Goal: Task Accomplishment & Management: Use online tool/utility

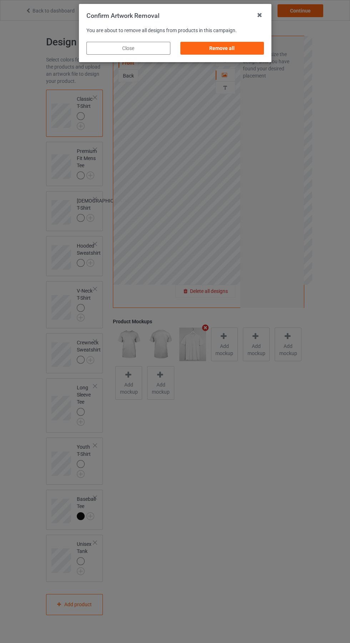
click at [231, 50] on div "Remove all" at bounding box center [222, 48] width 84 height 13
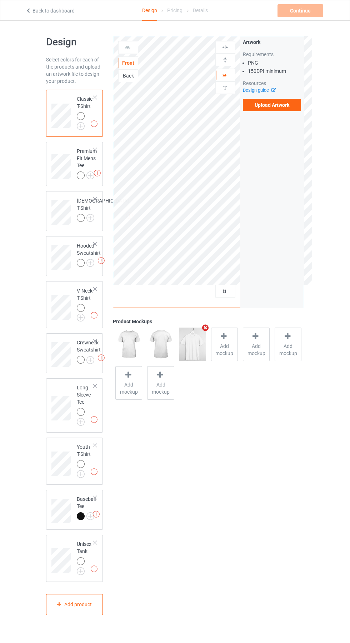
click at [277, 109] on label "Upload Artwork" at bounding box center [272, 105] width 59 height 12
click at [0, 0] on input "Upload Artwork" at bounding box center [0, 0] width 0 height 0
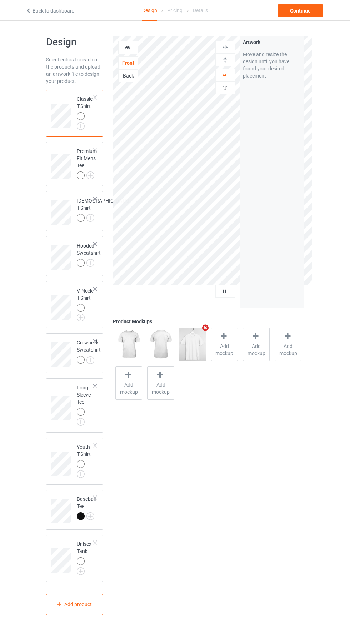
click at [127, 46] on icon at bounding box center [128, 46] width 6 height 5
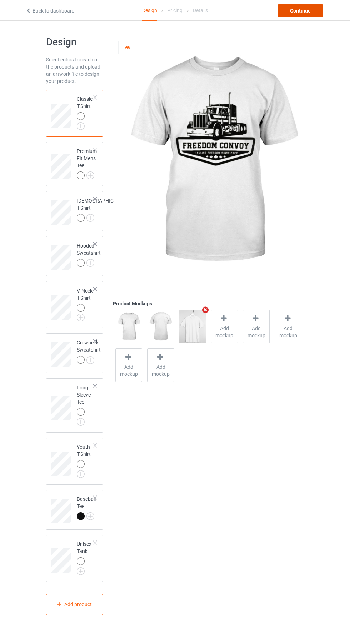
click at [317, 16] on div "Continue" at bounding box center [300, 10] width 46 height 13
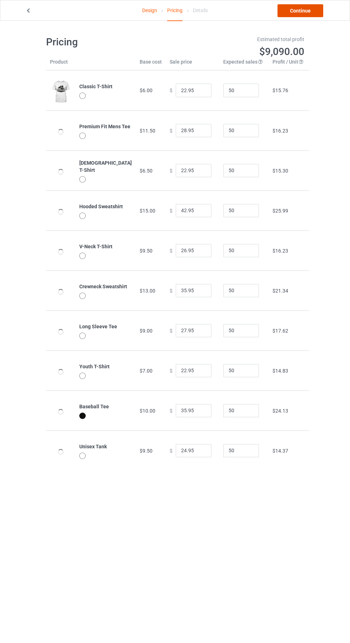
click at [314, 12] on link "Continue" at bounding box center [300, 10] width 46 height 13
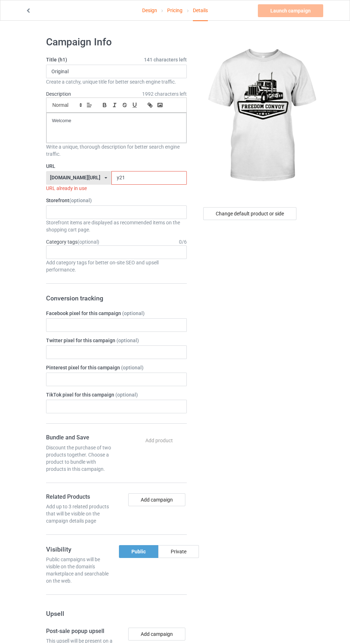
click at [129, 178] on input "y21" at bounding box center [148, 178] width 75 height 14
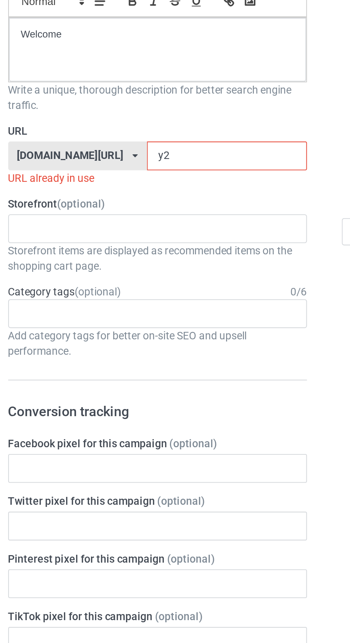
type input "y"
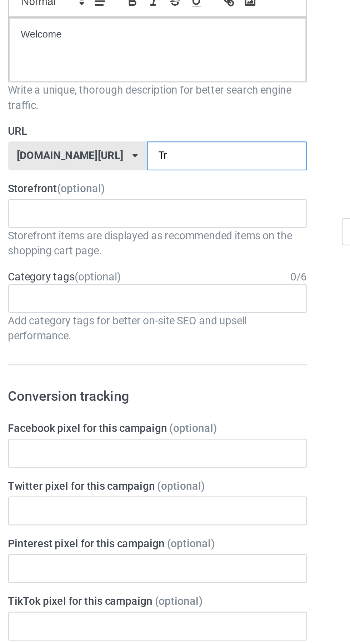
type input "Tra"
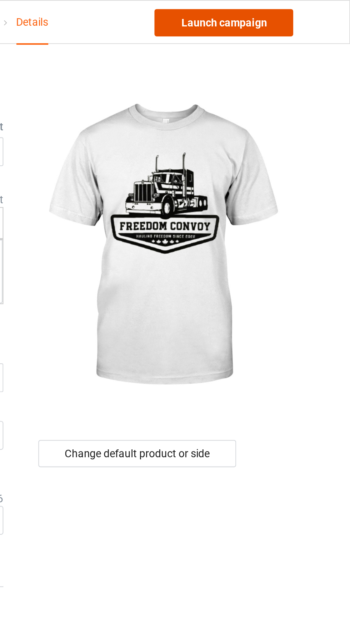
click at [312, 15] on link "Launch campaign" at bounding box center [290, 10] width 65 height 13
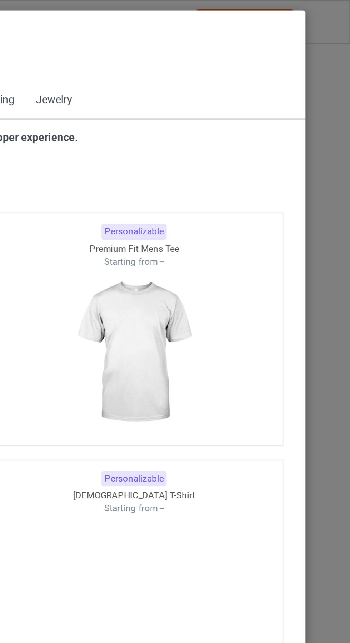
scroll to position [382, 0]
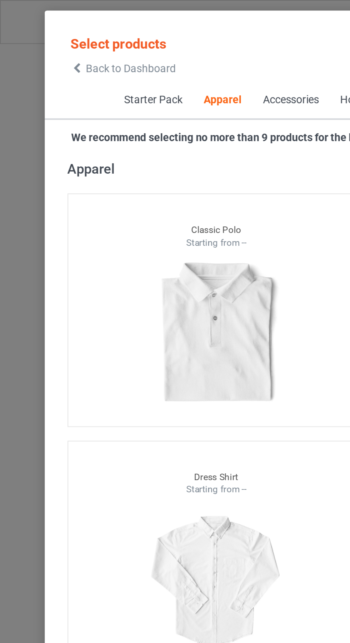
click at [37, 30] on icon at bounding box center [36, 32] width 6 height 5
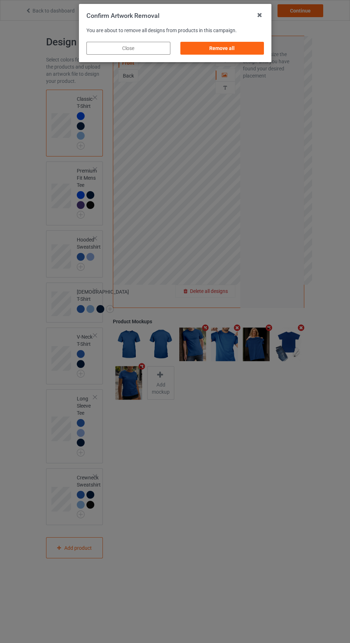
click at [226, 45] on div "Remove all" at bounding box center [222, 48] width 84 height 13
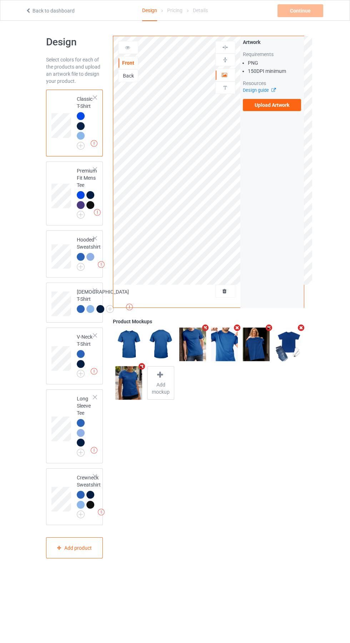
click at [279, 105] on label "Upload Artwork" at bounding box center [272, 105] width 59 height 12
click at [0, 0] on input "Upload Artwork" at bounding box center [0, 0] width 0 height 0
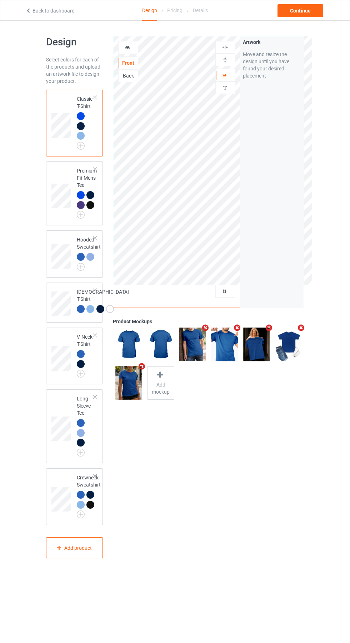
click at [0, 0] on img at bounding box center [0, 0] width 0 height 0
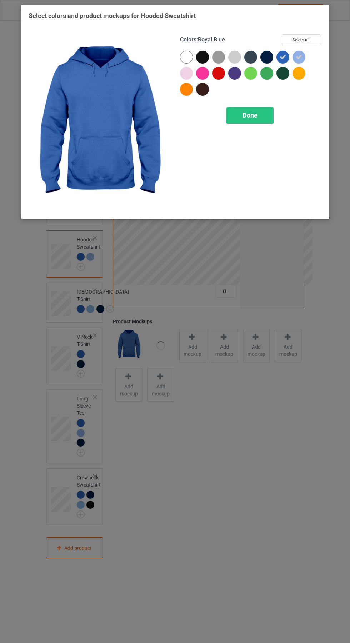
click at [256, 109] on div "Done" at bounding box center [249, 115] width 47 height 16
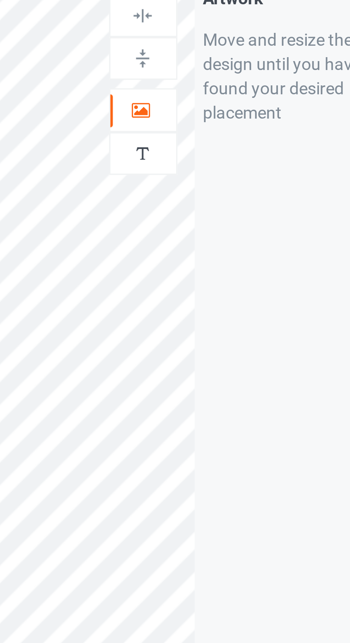
click at [225, 73] on icon at bounding box center [225, 73] width 6 height 5
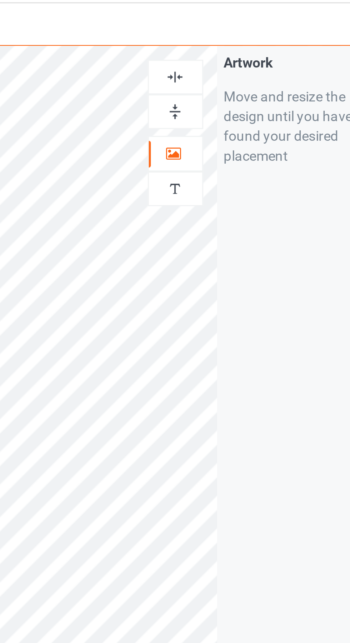
click at [227, 47] on img at bounding box center [225, 47] width 7 height 7
click at [227, 46] on img at bounding box center [225, 47] width 7 height 7
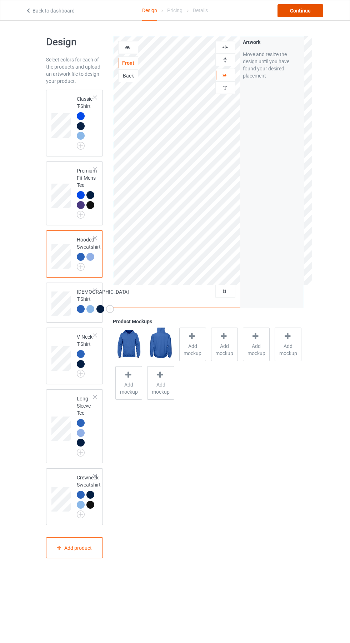
click at [308, 11] on div "Continue" at bounding box center [300, 10] width 46 height 13
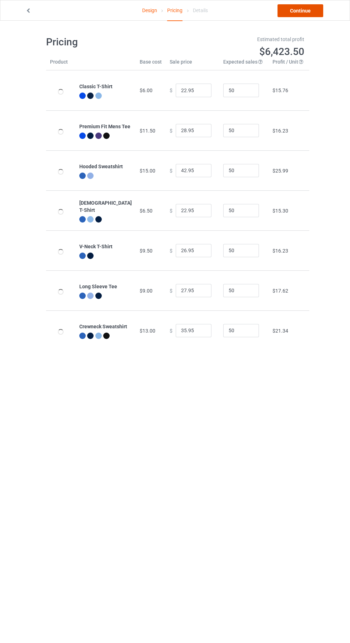
click at [311, 14] on link "Continue" at bounding box center [300, 10] width 46 height 13
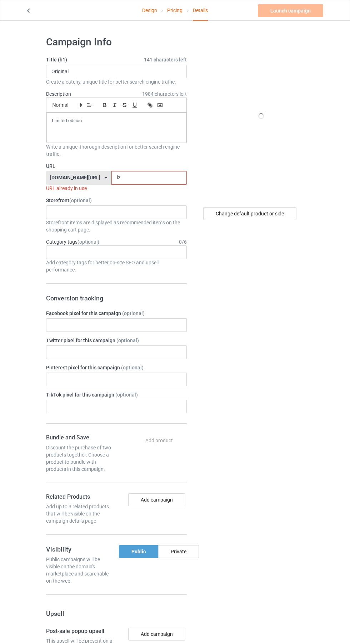
click at [131, 178] on input "lz" at bounding box center [148, 178] width 75 height 14
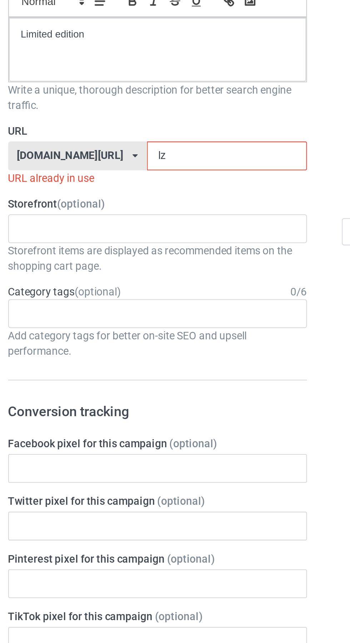
type input "l"
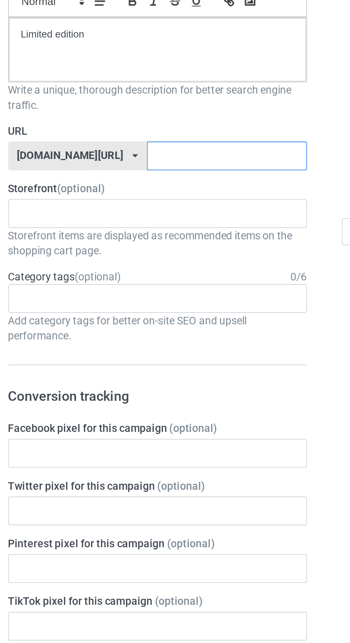
paste input "CoinbaUPPO"
type input "Coinbase"
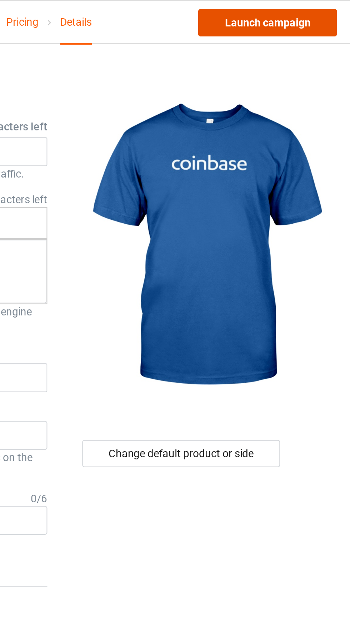
click at [300, 10] on link "Launch campaign" at bounding box center [290, 10] width 65 height 13
